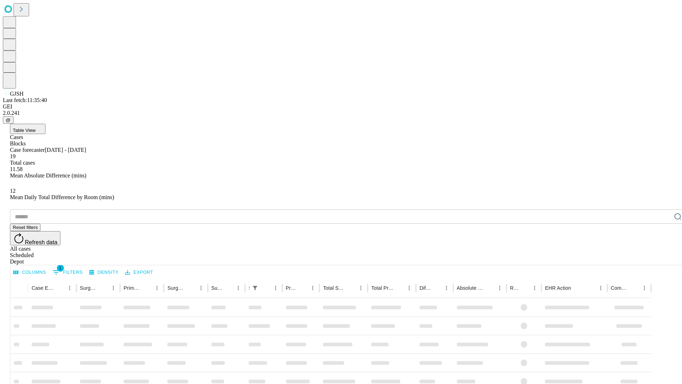
click at [664, 258] on div "Depot" at bounding box center [348, 261] width 677 height 6
